Goal: Task Accomplishment & Management: Complete application form

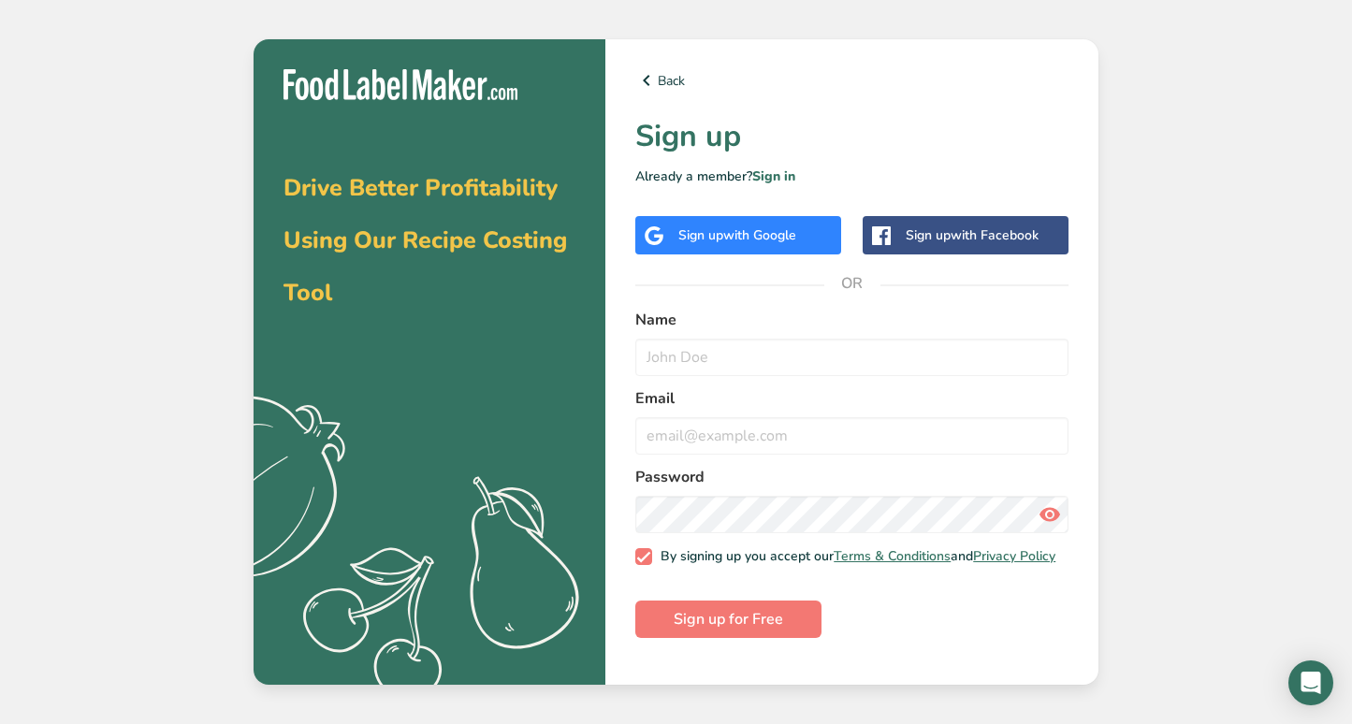
click at [723, 221] on div "Sign up with Google" at bounding box center [738, 235] width 206 height 38
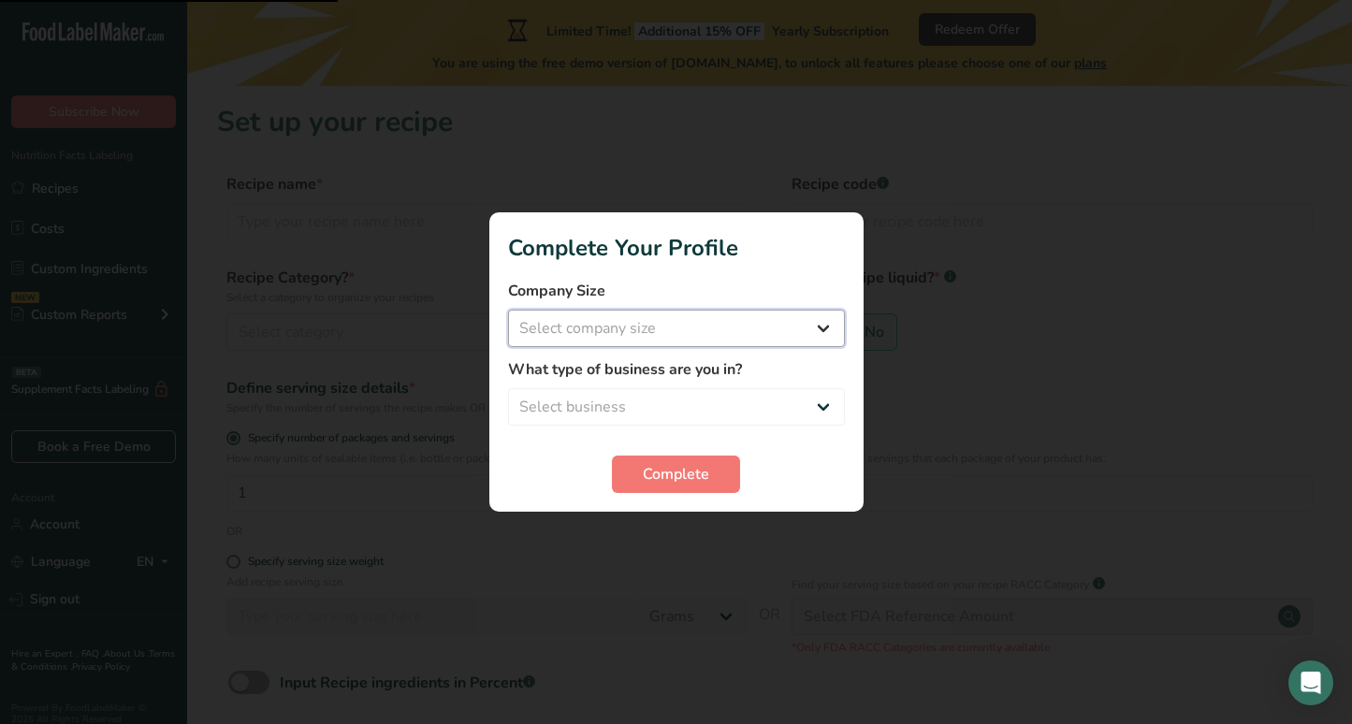
select select "1"
select select "8"
click at [655, 481] on span "Complete" at bounding box center [676, 474] width 66 height 22
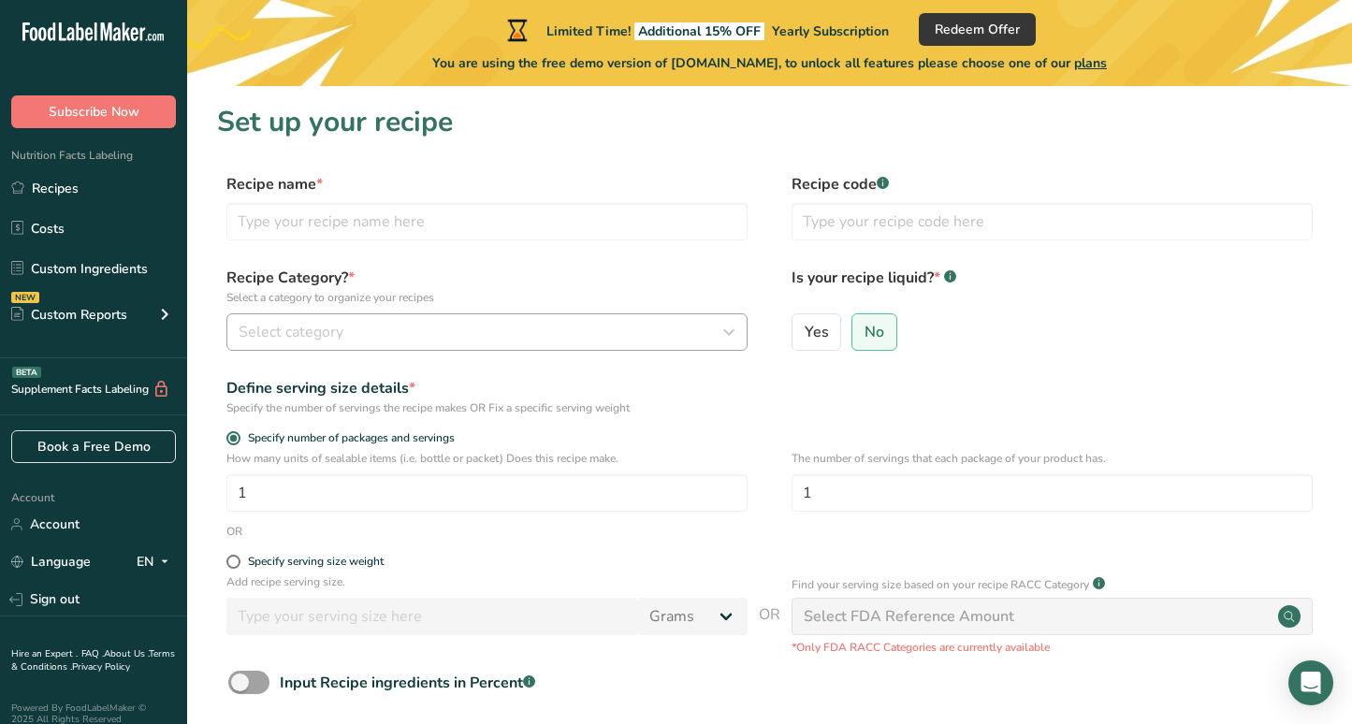
scroll to position [-1, 0]
click at [372, 339] on div "Select category" at bounding box center [482, 332] width 486 height 22
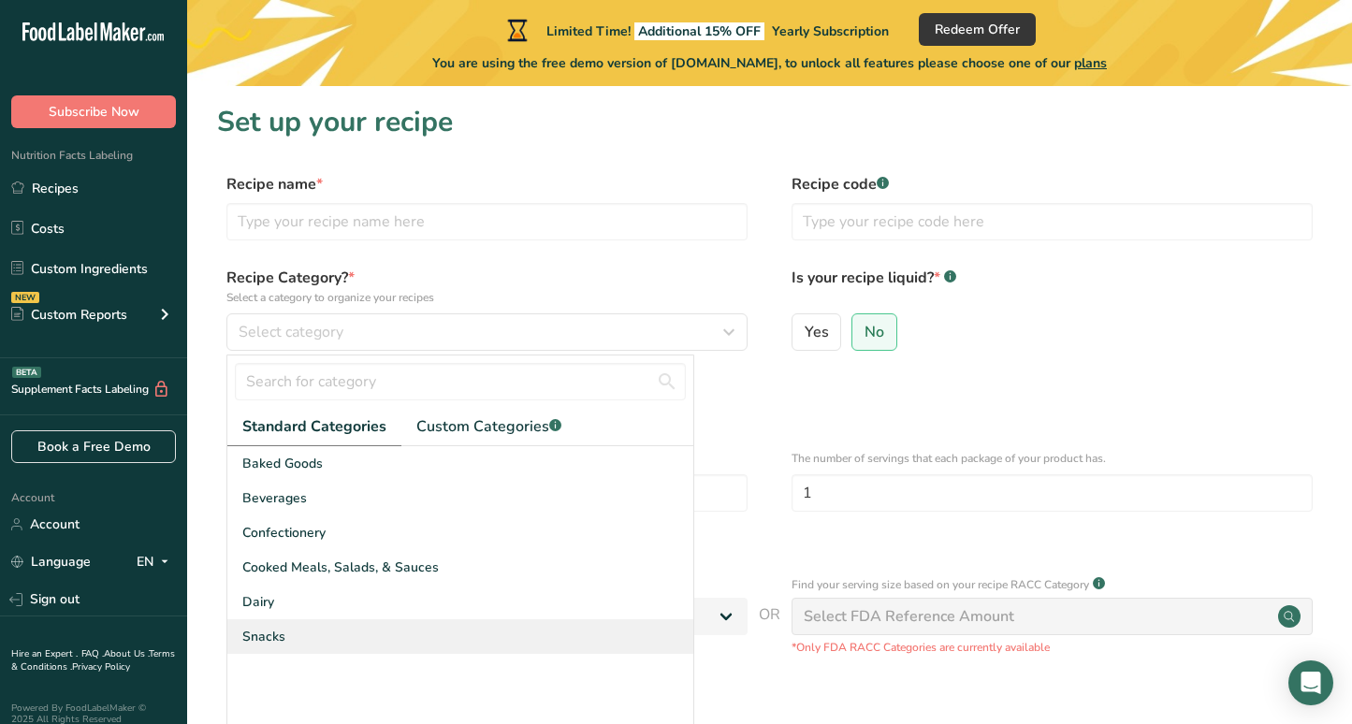
click at [388, 644] on div "Snacks" at bounding box center [460, 636] width 466 height 35
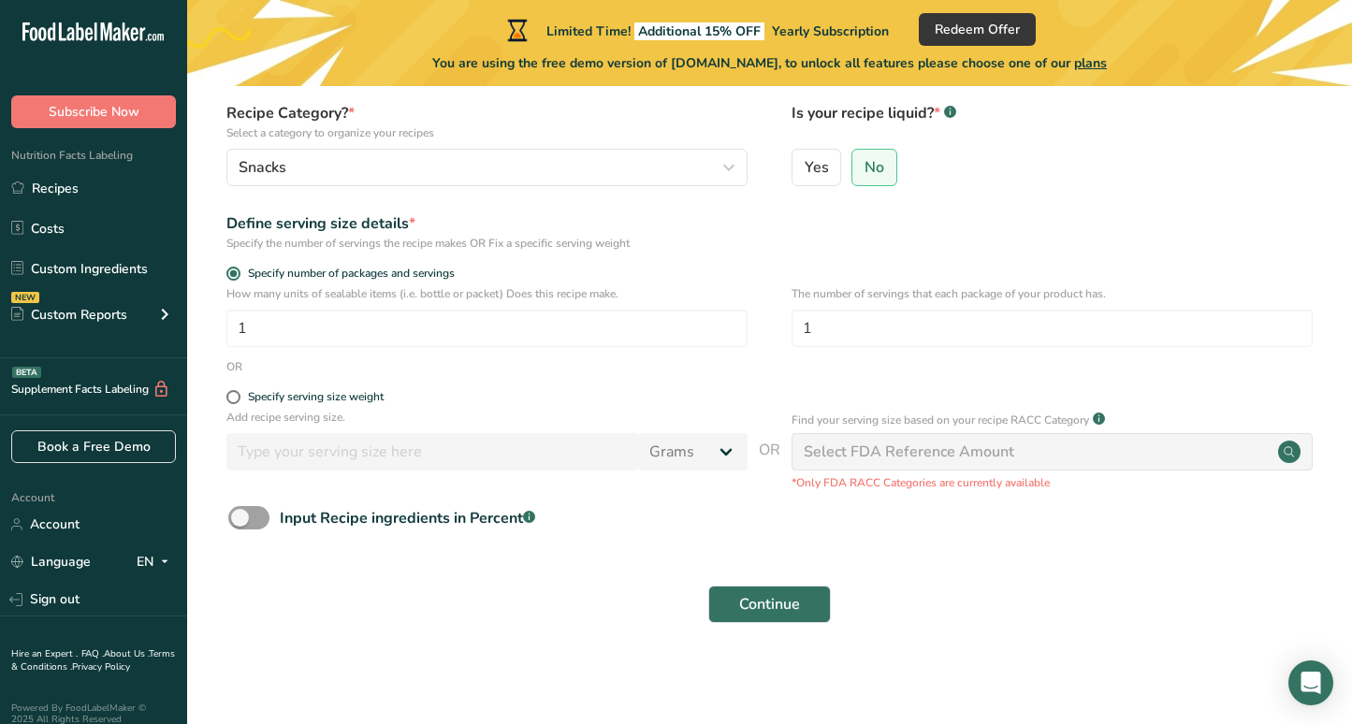
scroll to position [164, 0]
click at [255, 520] on span at bounding box center [248, 518] width 41 height 23
click at [240, 520] on input "Input Recipe ingredients in Percent .a-a{fill:#347362;}.b-a{fill:#fff;}" at bounding box center [234, 519] width 12 height 12
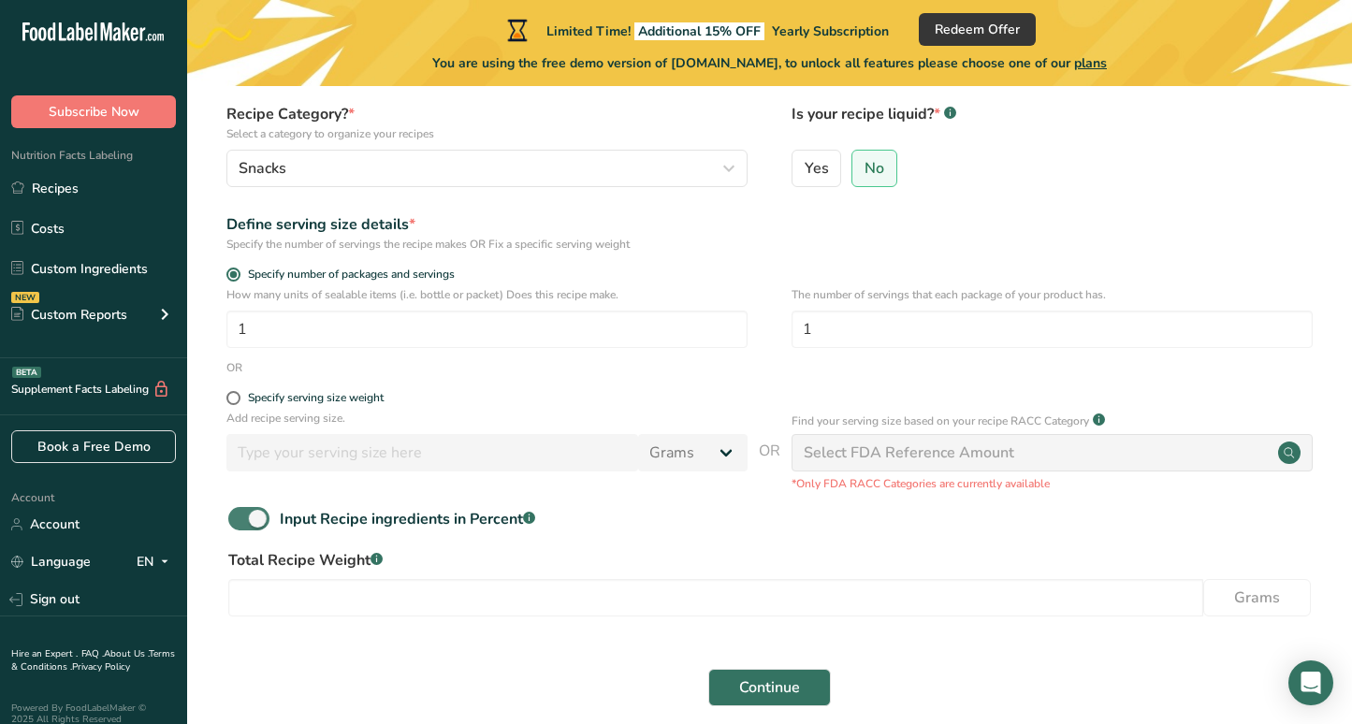
click at [255, 520] on span at bounding box center [248, 518] width 41 height 23
click at [240, 520] on input "Input Recipe ingredients in Percent .a-a{fill:#347362;}.b-a{fill:#fff;}" at bounding box center [234, 519] width 12 height 12
checkbox input "false"
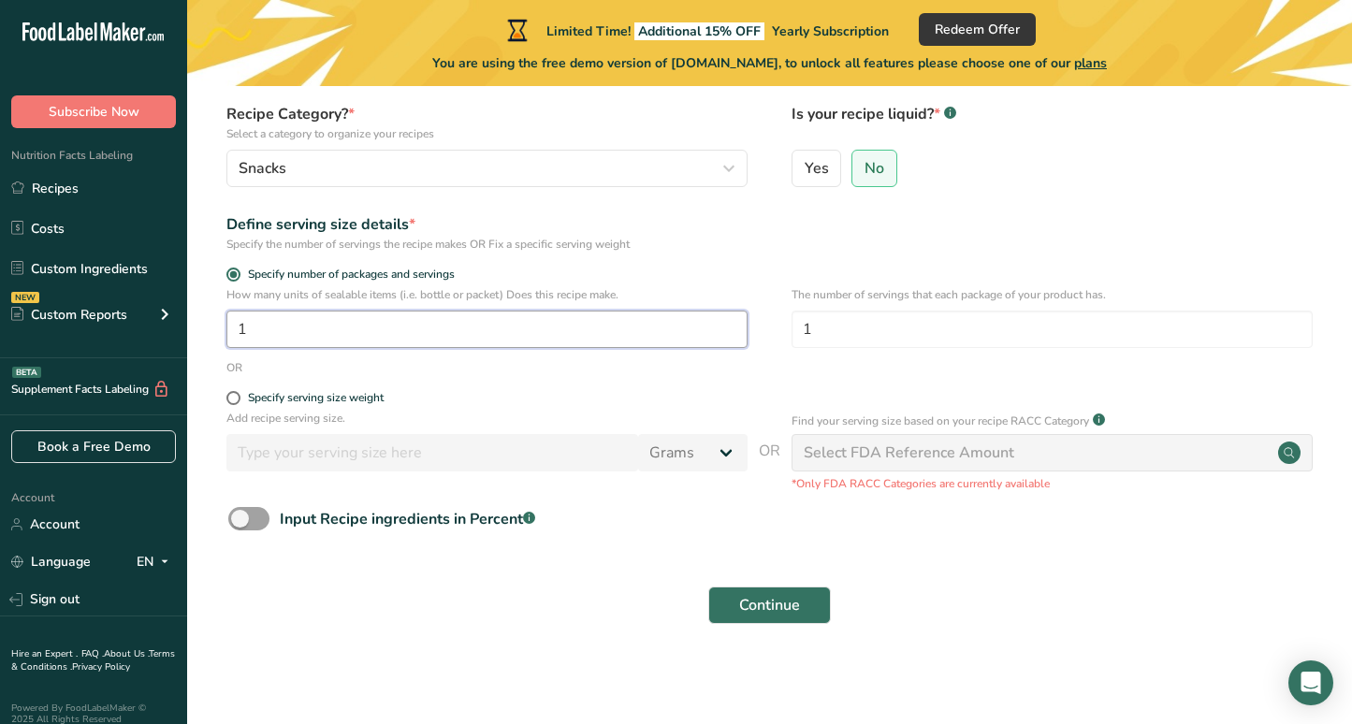
click at [276, 327] on input "1" at bounding box center [486, 329] width 521 height 37
click at [780, 602] on span "Continue" at bounding box center [769, 605] width 61 height 22
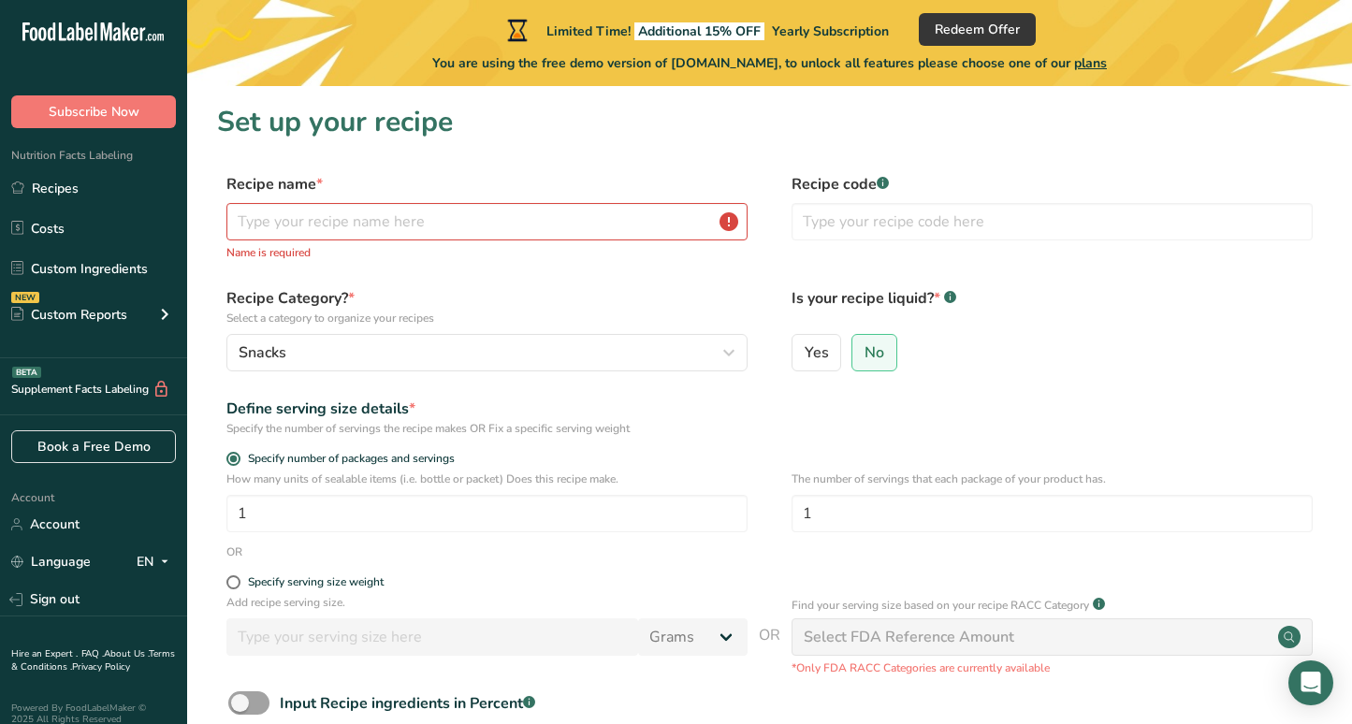
scroll to position [0, 0]
click at [597, 207] on input "text" at bounding box center [486, 221] width 521 height 37
